Goal: Information Seeking & Learning: Learn about a topic

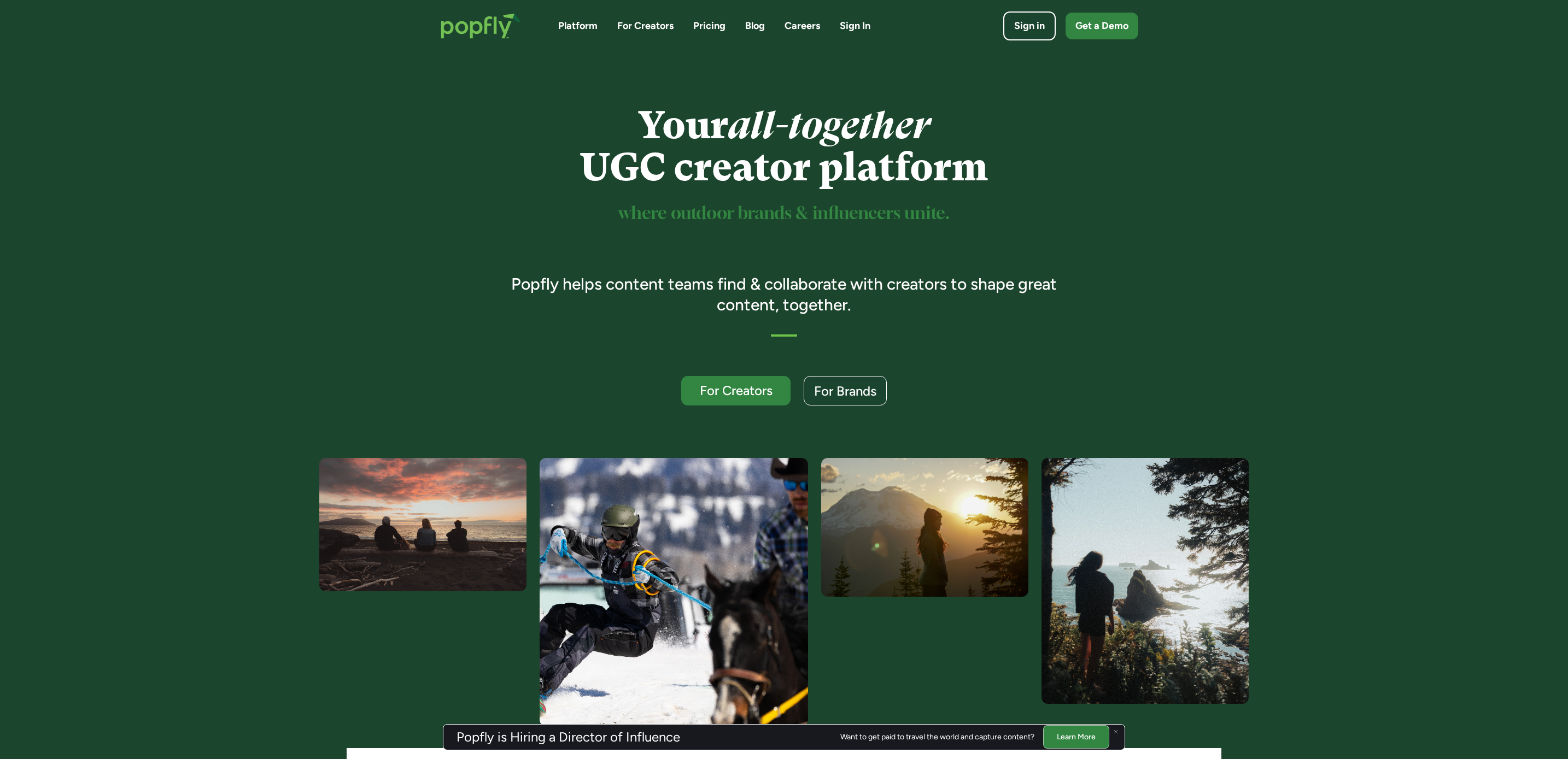
click at [754, 25] on link "Blog" at bounding box center [755, 26] width 20 height 14
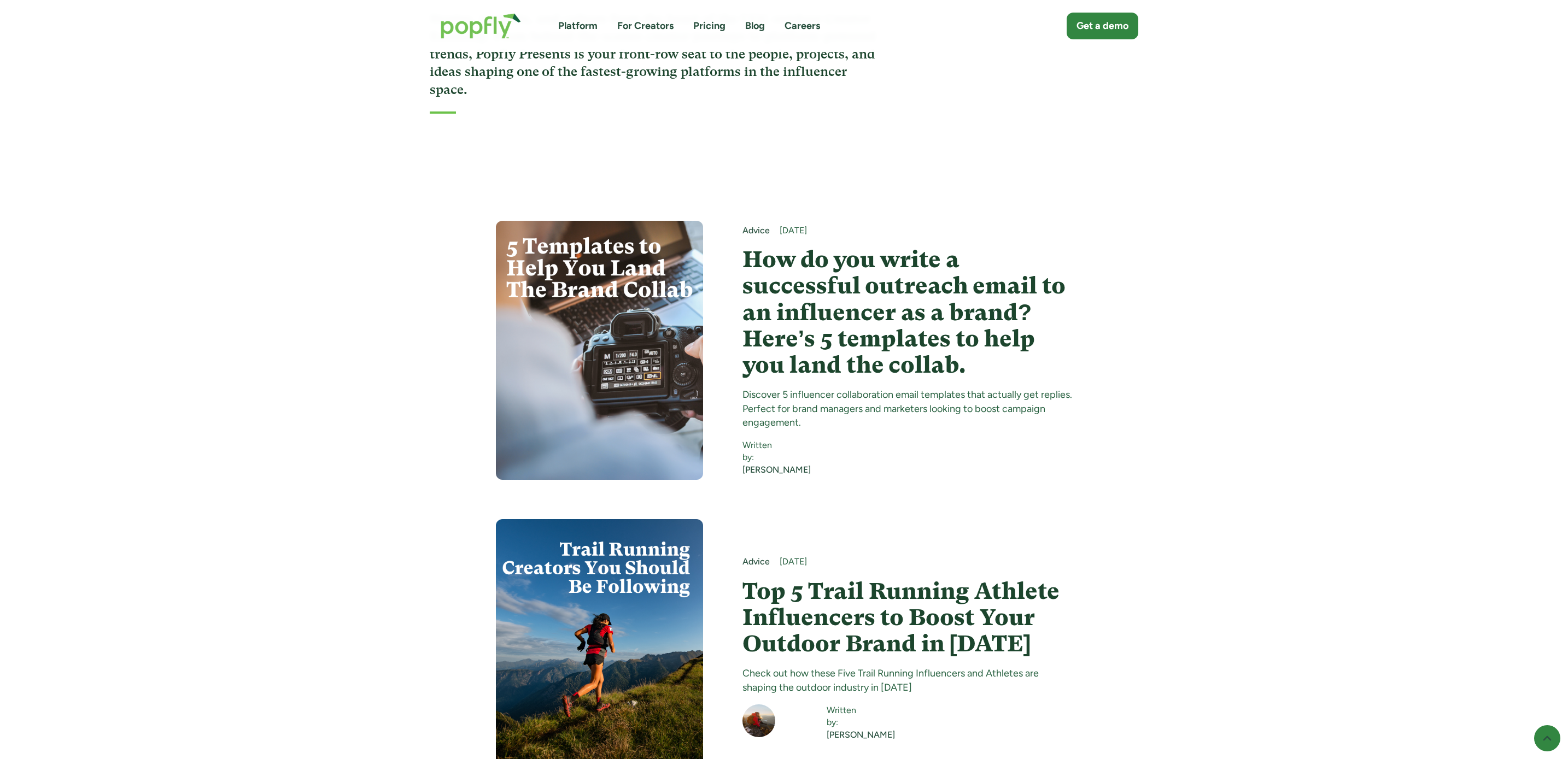
scroll to position [237, 0]
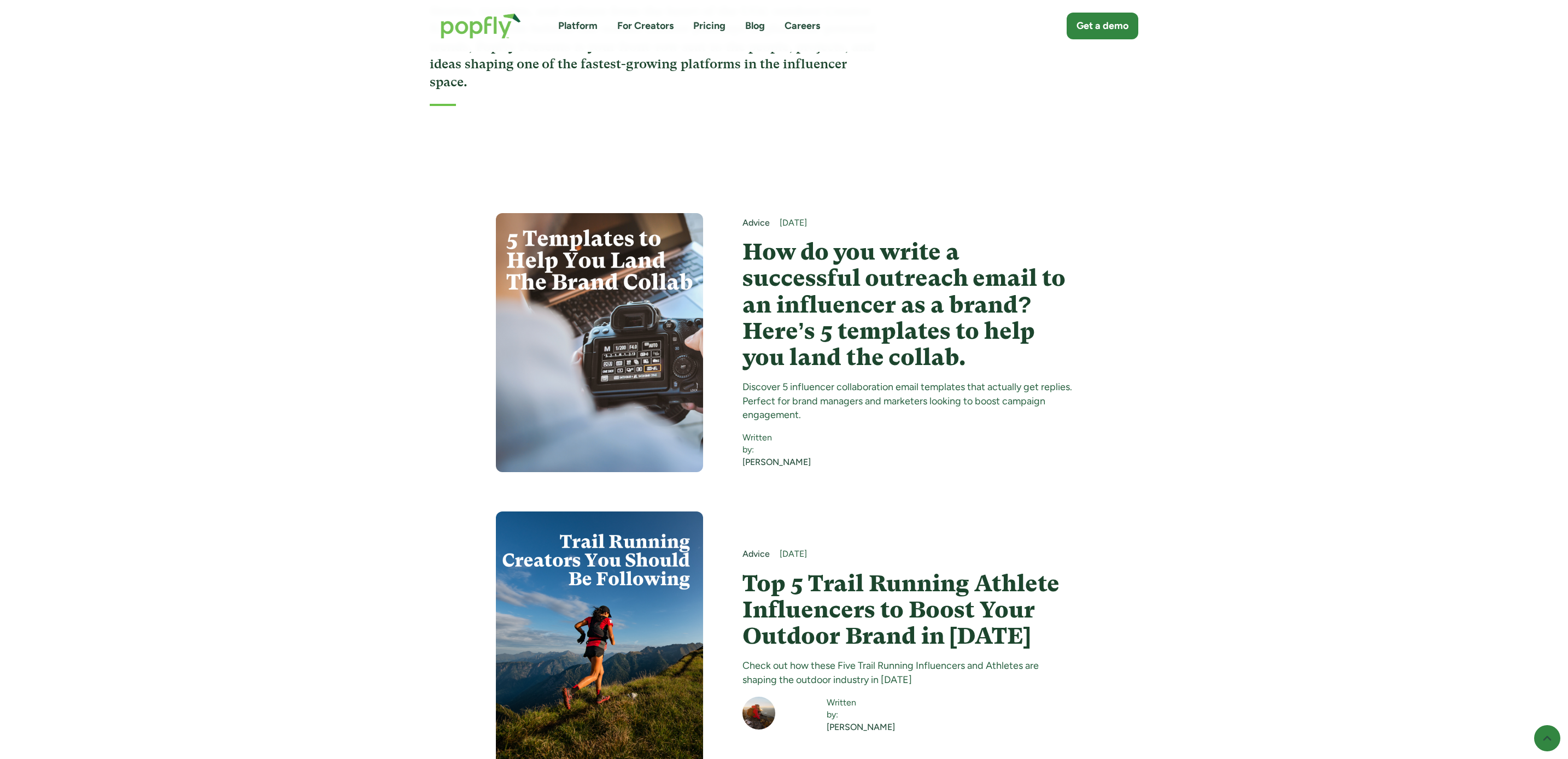
click at [830, 254] on h4 "How do you write a successful outreach email to an influencer as a brand? Here’…" at bounding box center [908, 305] width 330 height 132
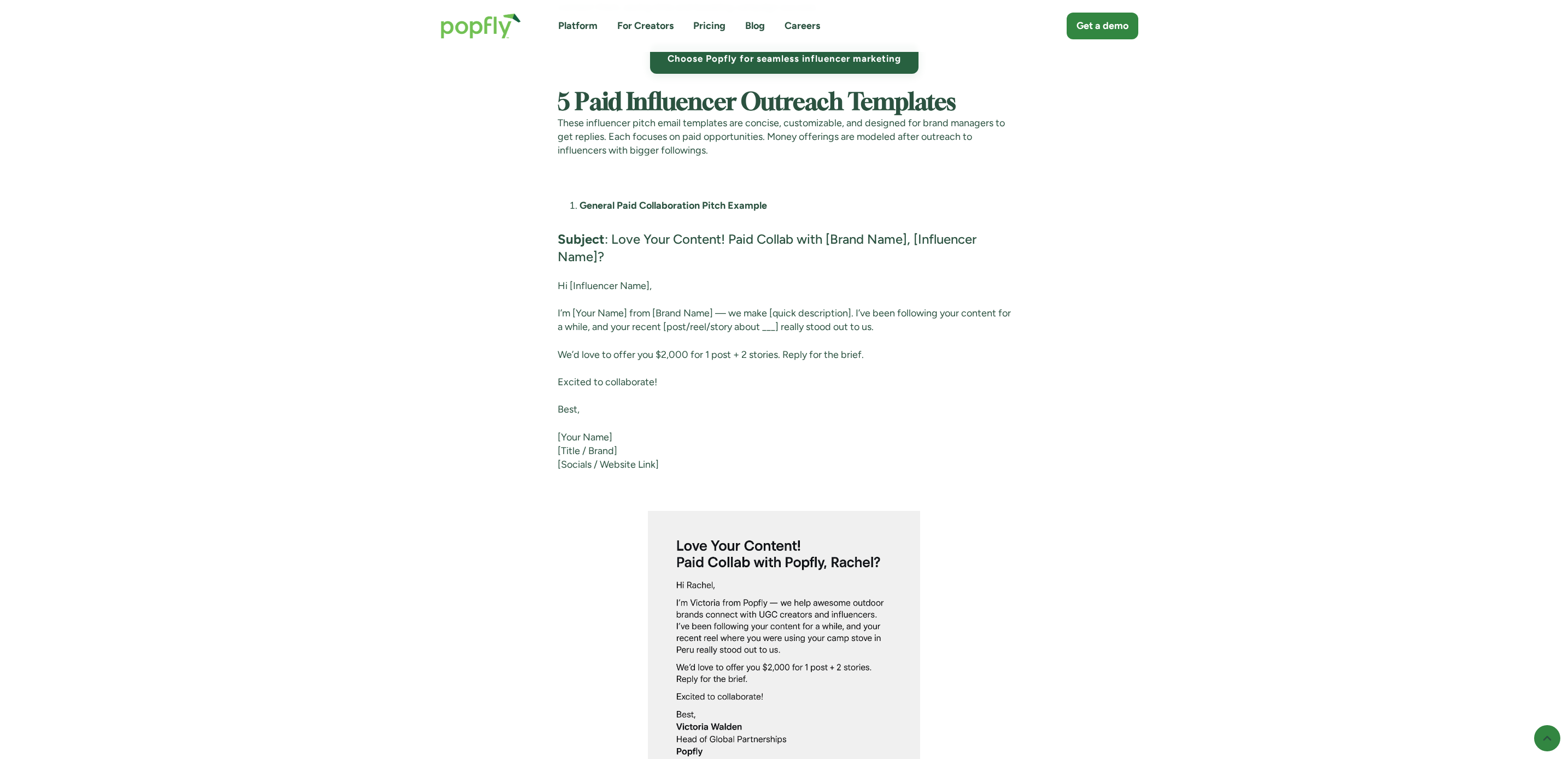
scroll to position [2862, 0]
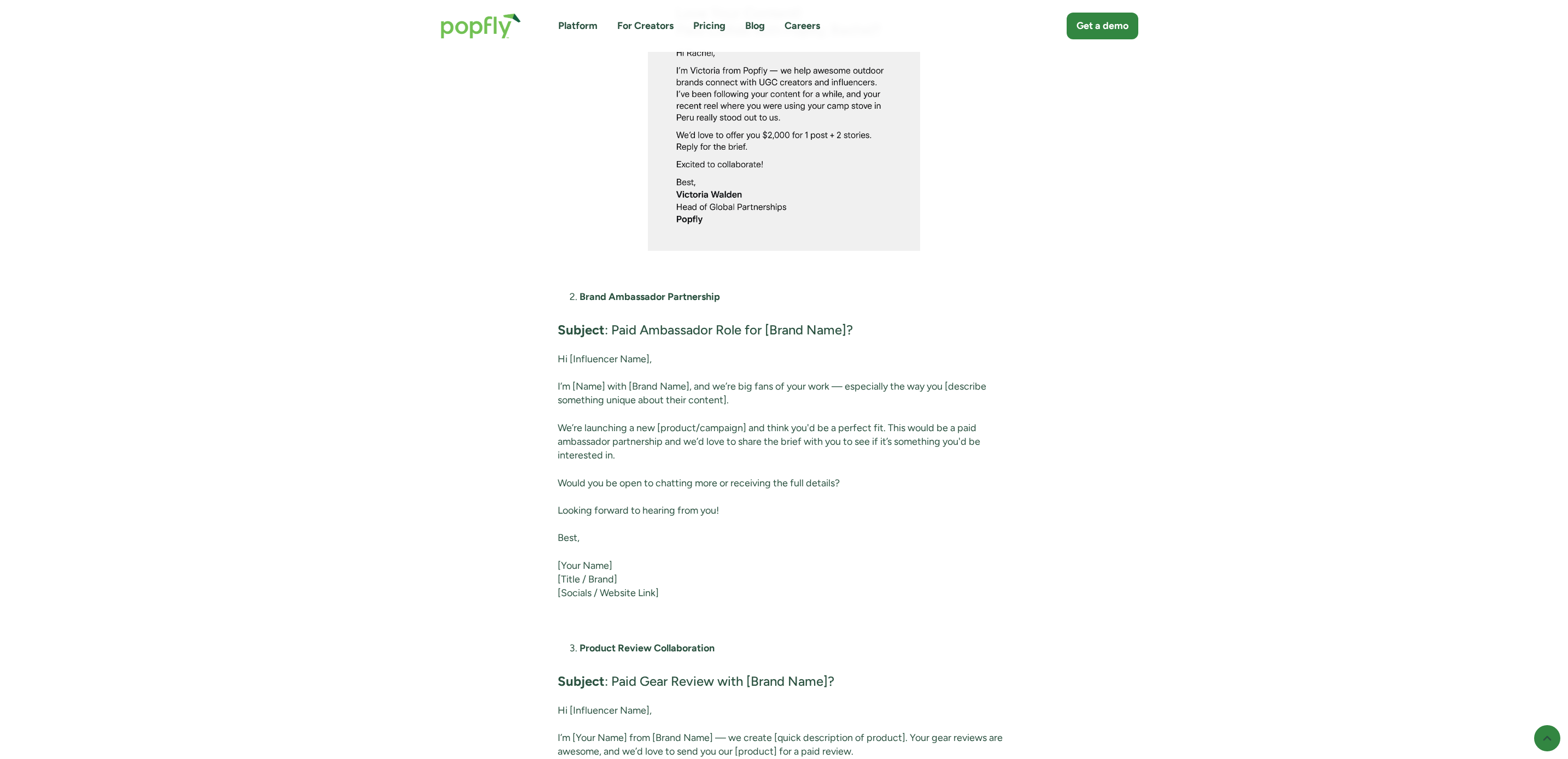
scroll to position [3293, 0]
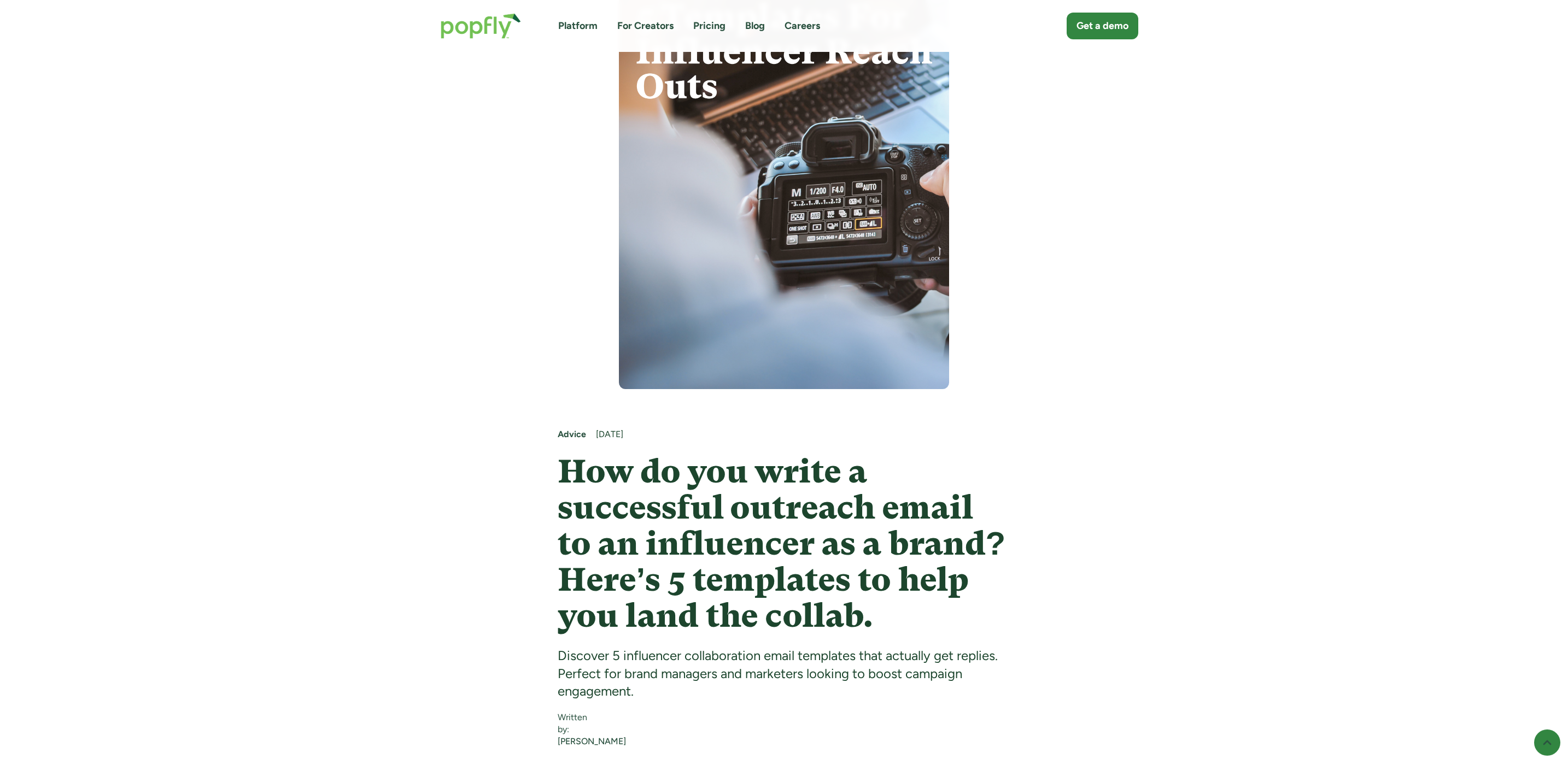
scroll to position [455, 0]
